Goal: Information Seeking & Learning: Check status

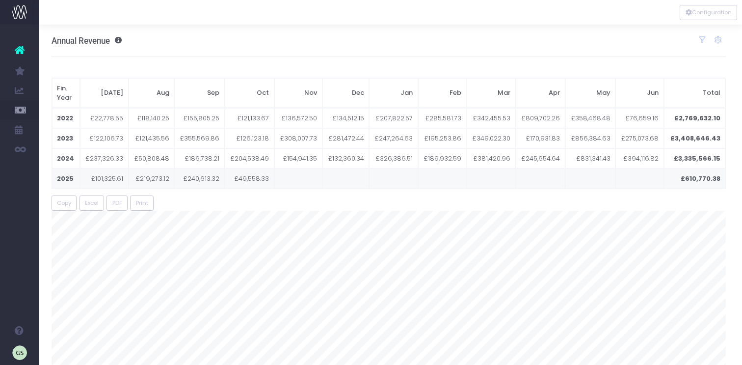
scroll to position [13, 2]
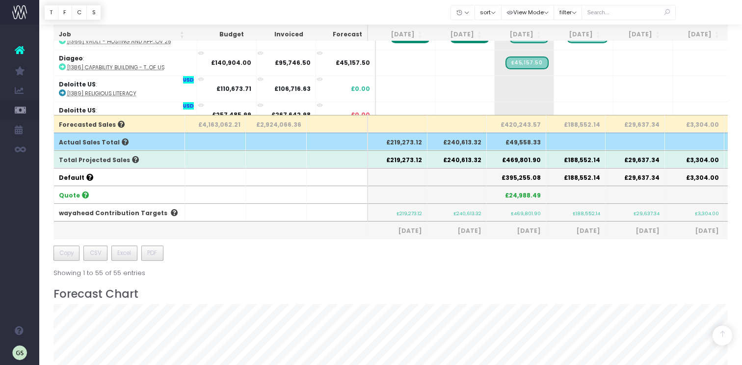
scroll to position [245, 0]
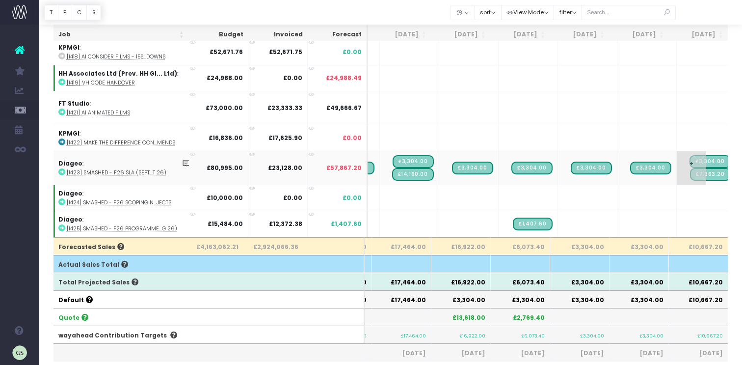
click at [712, 161] on span "£3,304.00" at bounding box center [710, 161] width 41 height 13
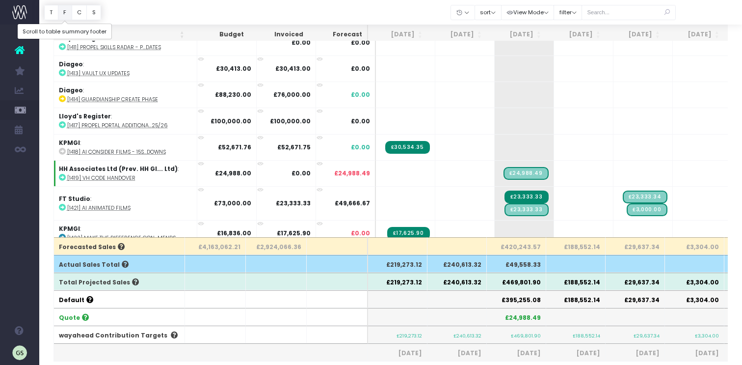
click at [62, 11] on button "F" at bounding box center [65, 12] width 14 height 15
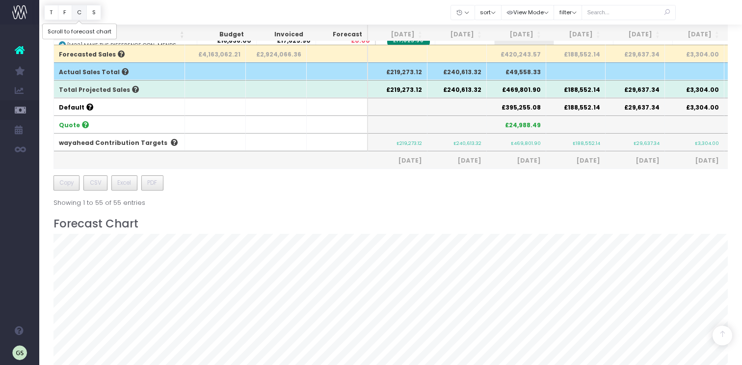
click at [80, 12] on button "C" at bounding box center [80, 12] width 16 height 15
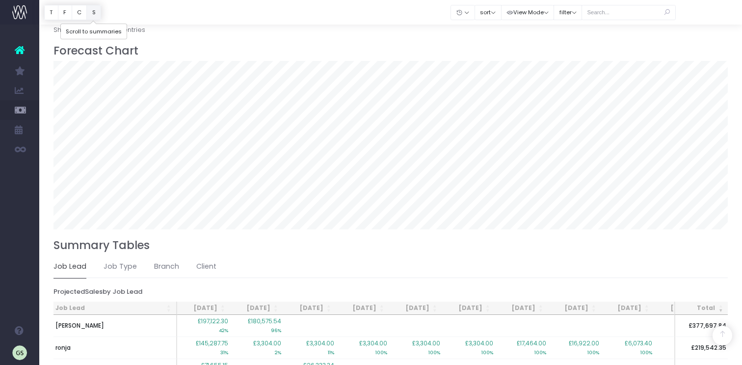
click at [94, 12] on button "S" at bounding box center [93, 12] width 15 height 15
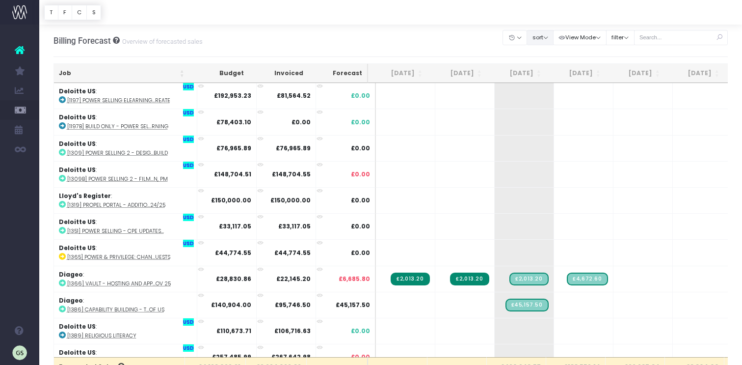
click at [554, 38] on button "sort" at bounding box center [540, 37] width 27 height 15
click at [607, 37] on button "View Mode" at bounding box center [580, 37] width 54 height 15
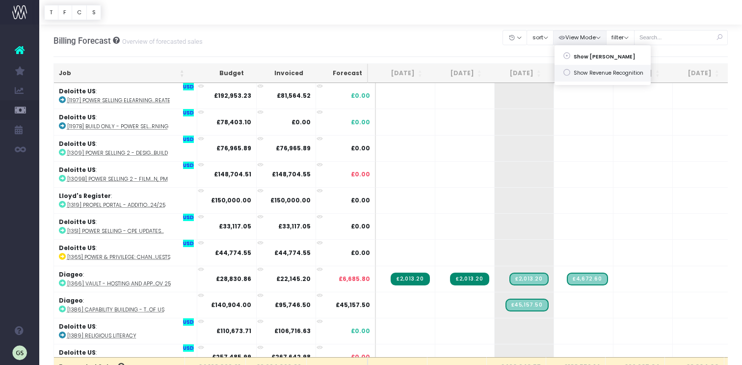
click at [610, 72] on link "Show Revenue Recognition" at bounding box center [603, 73] width 96 height 17
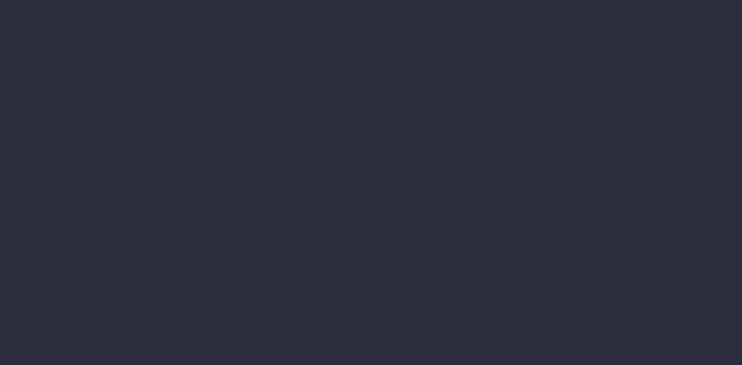
scroll to position [0, 2]
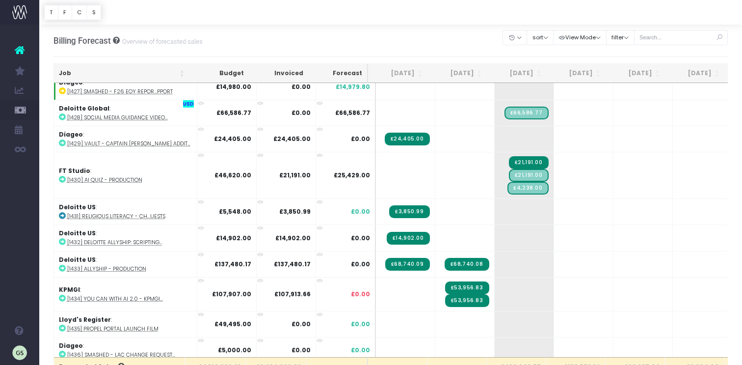
scroll to position [821, 0]
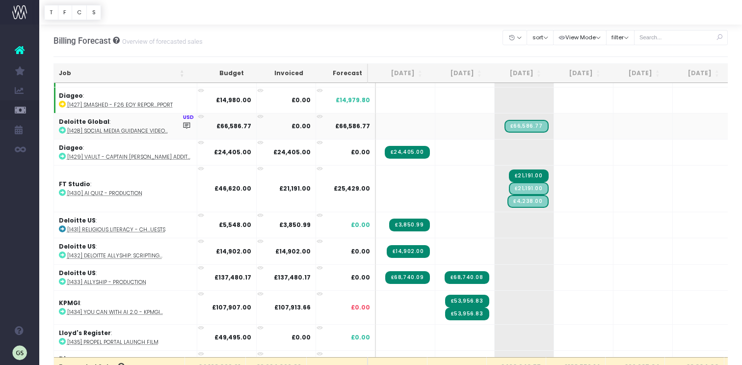
click at [183, 124] on icon at bounding box center [187, 125] width 8 height 8
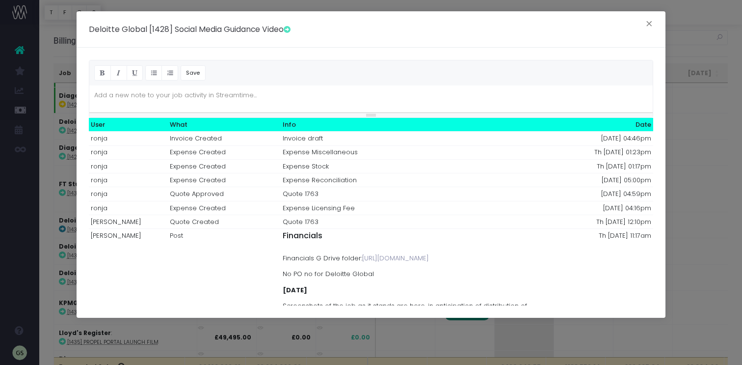
click at [362, 263] on link "[URL][DOMAIN_NAME]" at bounding box center [395, 257] width 67 height 9
click at [652, 30] on button "×" at bounding box center [649, 25] width 21 height 16
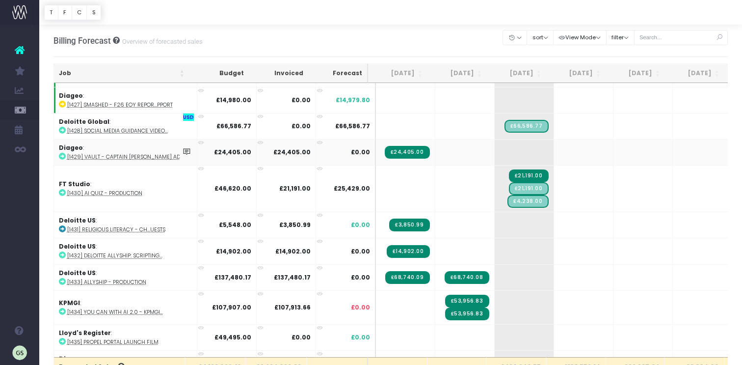
click at [183, 149] on icon at bounding box center [187, 151] width 8 height 8
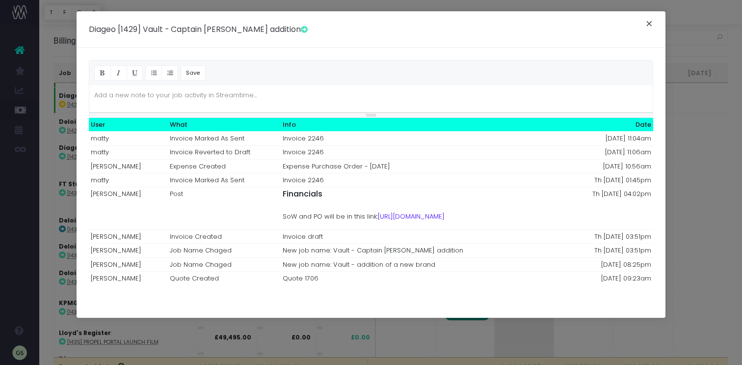
click at [649, 23] on button "×" at bounding box center [649, 25] width 21 height 16
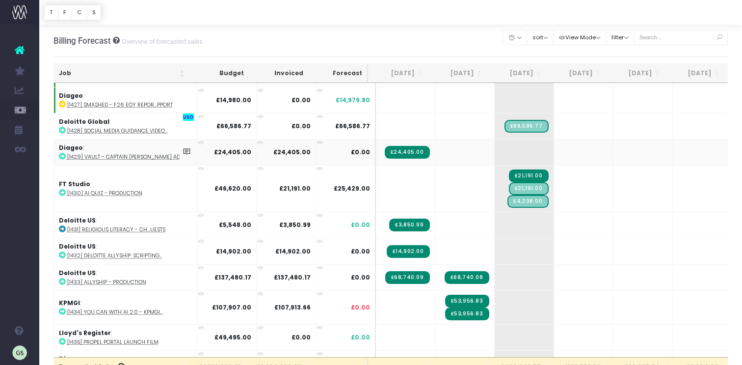
click at [183, 148] on icon at bounding box center [187, 151] width 8 height 8
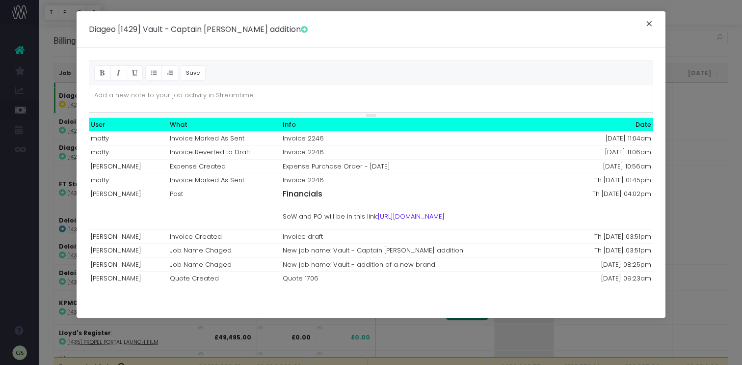
click at [650, 25] on button "×" at bounding box center [649, 25] width 21 height 16
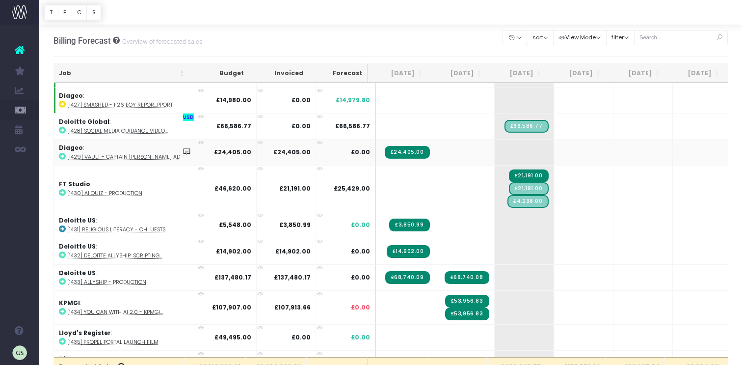
click at [79, 154] on abbr "[1429] Vault - Captain [PERSON_NAME] addit..." at bounding box center [128, 156] width 123 height 7
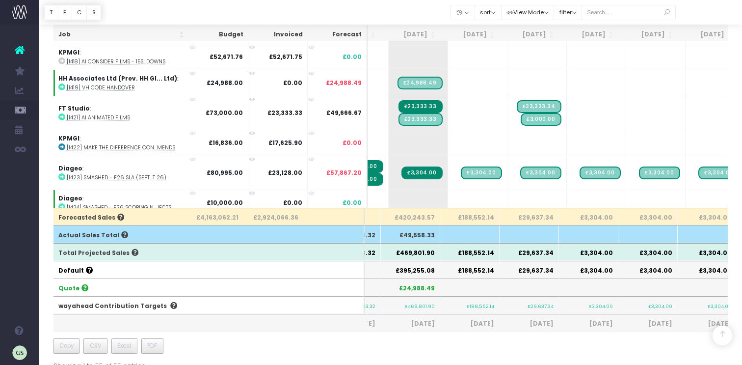
scroll to position [0, 103]
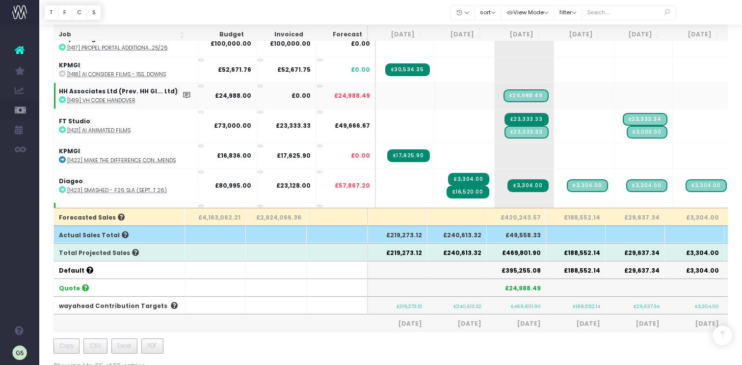
click at [63, 97] on icon at bounding box center [62, 99] width 7 height 7
click at [183, 91] on icon at bounding box center [187, 95] width 8 height 8
